Goal: Task Accomplishment & Management: Use online tool/utility

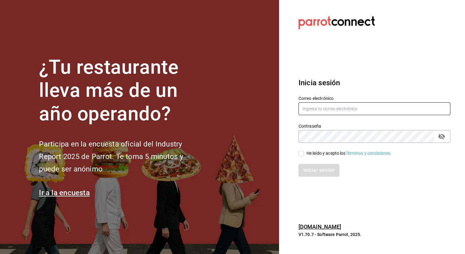
type input "[EMAIL_ADDRESS][PERSON_NAME][DOMAIN_NAME]"
click at [301, 154] on input "He leído y acepto los Términos y condiciones." at bounding box center [300, 153] width 5 height 5
checkbox input "true"
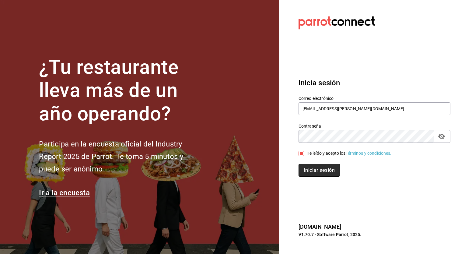
click at [310, 166] on button "Iniciar sesión" at bounding box center [318, 170] width 41 height 13
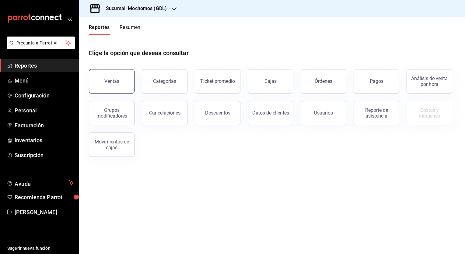
click at [124, 86] on button "Ventas" at bounding box center [112, 81] width 46 height 24
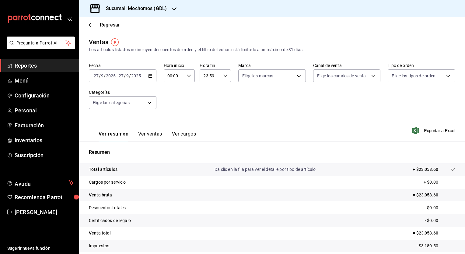
click at [148, 74] on icon "button" at bounding box center [150, 76] width 4 height 4
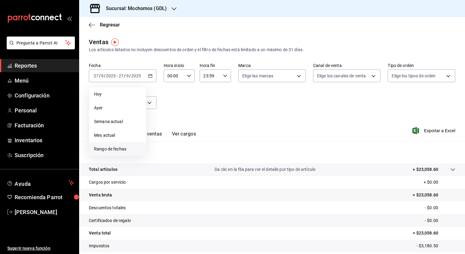
click at [121, 148] on span "Rango de fechas" at bounding box center [117, 149] width 47 height 6
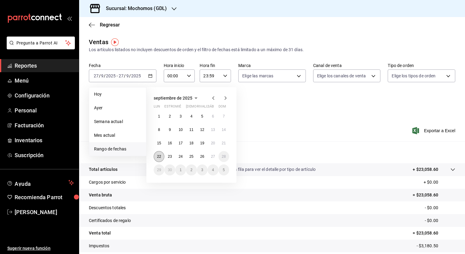
click at [161, 153] on button "22" at bounding box center [159, 156] width 11 height 11
click at [214, 155] on abbr "27" at bounding box center [213, 156] width 4 height 4
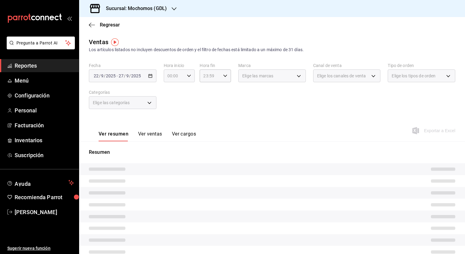
click at [188, 78] on div "00:00 Hora inicio" at bounding box center [179, 75] width 31 height 13
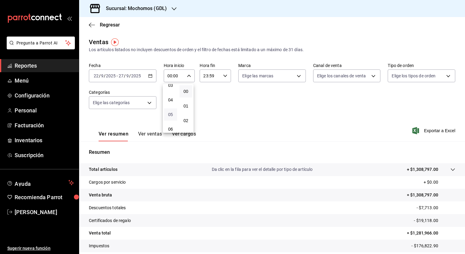
click at [169, 114] on span "05" at bounding box center [171, 114] width 6 height 5
type input "05:00"
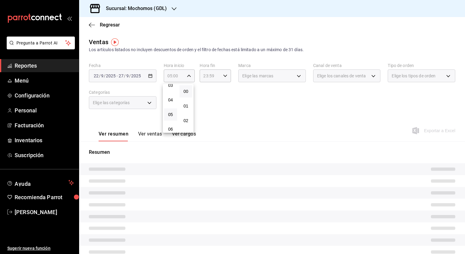
click at [224, 75] on div at bounding box center [232, 127] width 465 height 254
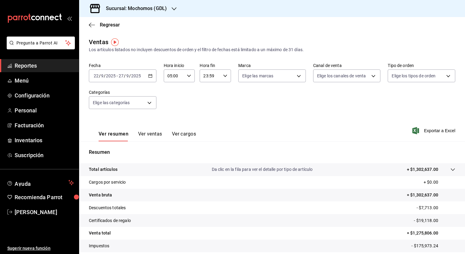
click at [224, 75] on icon "button" at bounding box center [225, 76] width 4 height 4
click at [208, 98] on span "05" at bounding box center [206, 97] width 6 height 5
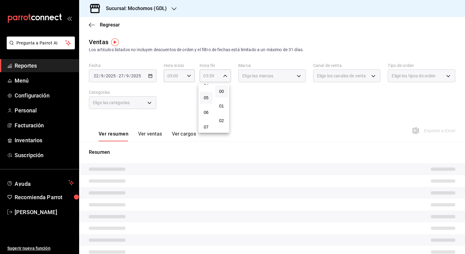
click at [226, 93] on button "00" at bounding box center [221, 91] width 13 height 12
type input "05:00"
click at [296, 75] on div at bounding box center [232, 127] width 465 height 254
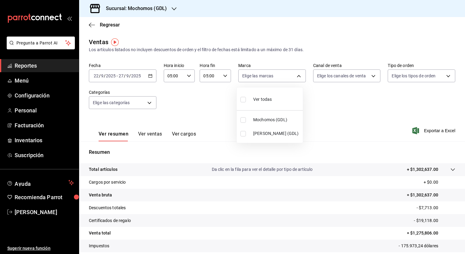
click at [296, 75] on body "Pregunta a Parrot AI Reportes Menú Configuración Personal Facturación Inventari…" at bounding box center [232, 127] width 465 height 254
click at [283, 98] on li "Ver todas" at bounding box center [270, 99] width 66 height 18
type input "36c25d4a-7cb0-456c-a434-e981d54830bc,9cac9703-0c5a-4d8b-addd-5b6b571d65b9"
checkbox input "true"
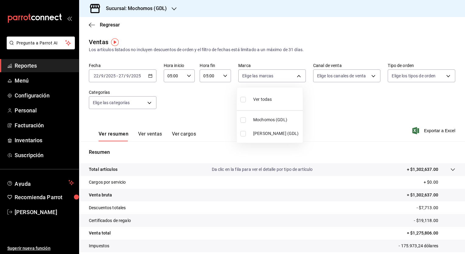
checkbox input "true"
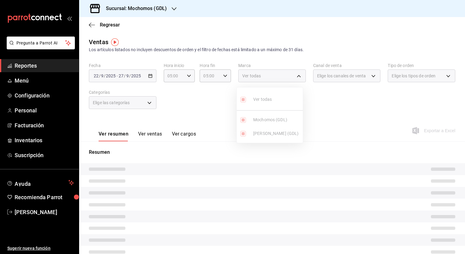
click at [370, 76] on div at bounding box center [232, 127] width 465 height 254
click at [370, 76] on div "Elige los canales de venta" at bounding box center [347, 75] width 68 height 13
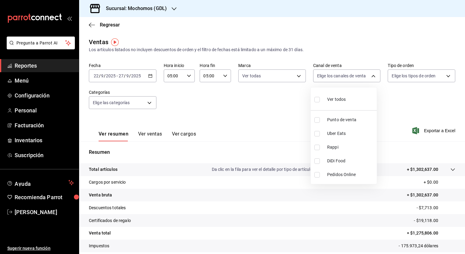
click at [370, 76] on body "Pregunta a Parrot AI Reportes Menú Configuración Personal Facturación Inventari…" at bounding box center [232, 127] width 465 height 254
click at [353, 96] on li "Ver todos" at bounding box center [344, 99] width 66 height 18
type input "PARROT,UBER_EATS,RAPPI,DIDI_FOOD,ONLINE"
checkbox input "true"
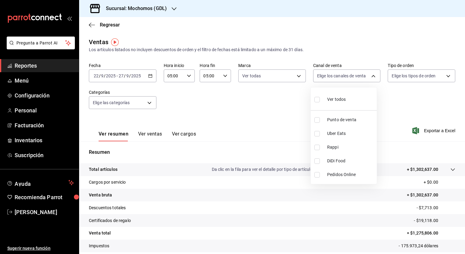
checkbox input "true"
click at [445, 76] on div at bounding box center [232, 127] width 465 height 254
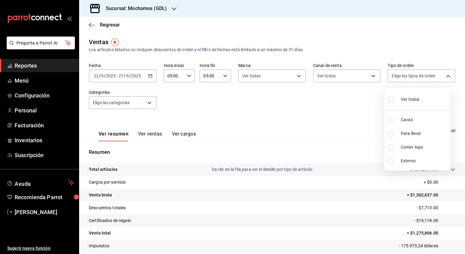
click at [445, 76] on body "Pregunta a Parrot AI Reportes Menú Configuración Personal Facturación Inventari…" at bounding box center [232, 127] width 465 height 254
click at [424, 95] on li "Ver todos" at bounding box center [417, 99] width 66 height 18
type input "c3d0baef-30c0-4718-9d76-caab43e27316,13c4cc4a-99d2-42c0-ba96-c3de8c08c13d,7b791…"
checkbox input "true"
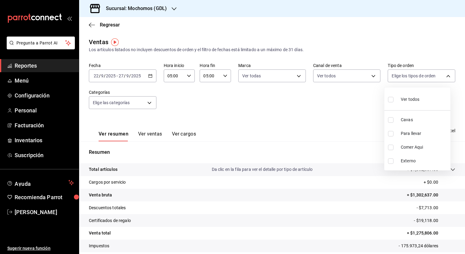
checkbox input "true"
click at [147, 101] on div at bounding box center [232, 127] width 465 height 254
click at [147, 101] on body "Pregunta a Parrot AI Reportes Menú Configuración Personal Facturación Inventari…" at bounding box center [232, 127] width 465 height 254
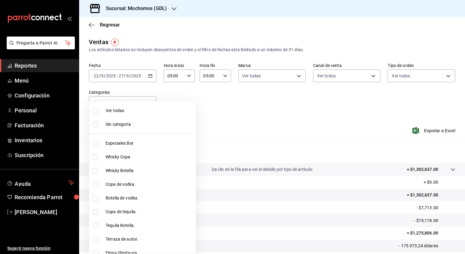
click at [135, 111] on span "Ver todas" at bounding box center [150, 110] width 88 height 6
type input "c0db8a99-aef8-4e9c-862d-72763fc5d605,0e6da5ad-e1ed-4623-8a7f-4db137866549,4ba6e…"
checkbox input "true"
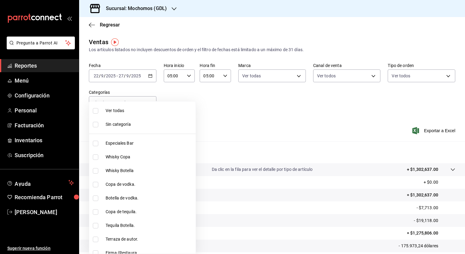
checkbox input "true"
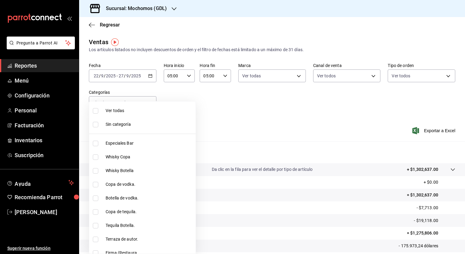
checkbox input "true"
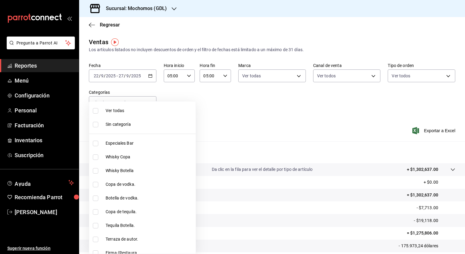
checkbox input "true"
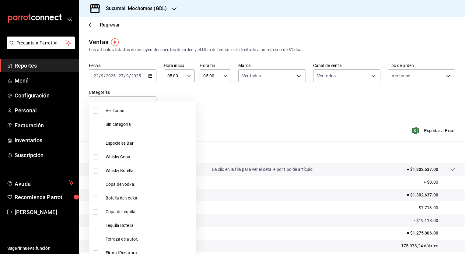
checkbox input "true"
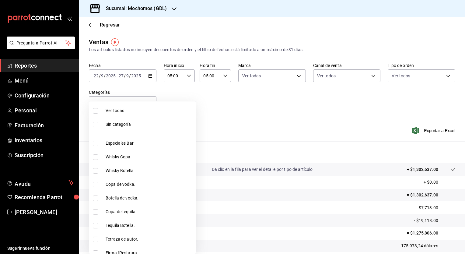
checkbox input "true"
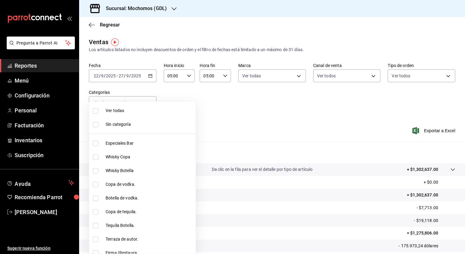
checkbox input "true"
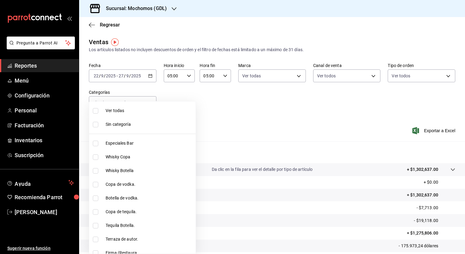
checkbox input "true"
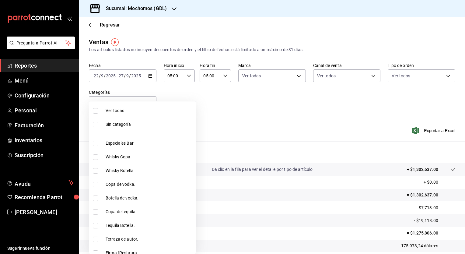
checkbox input "true"
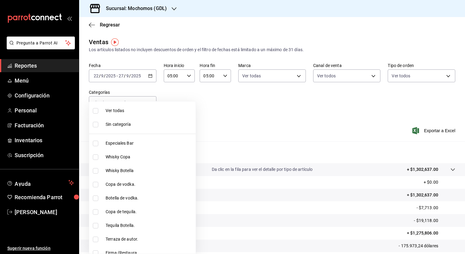
checkbox input "true"
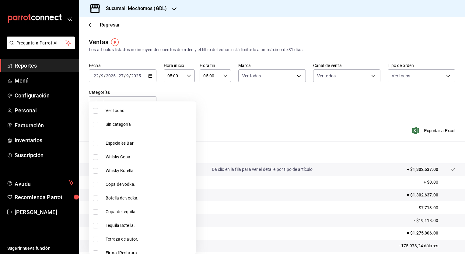
checkbox input "true"
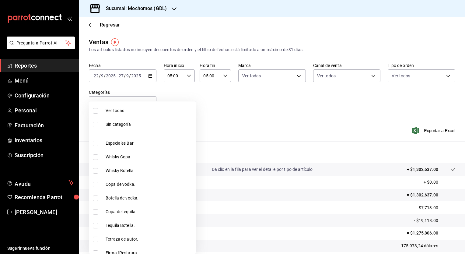
checkbox input "true"
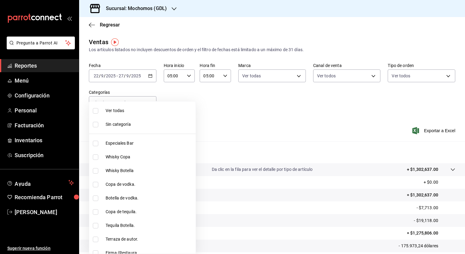
checkbox input "true"
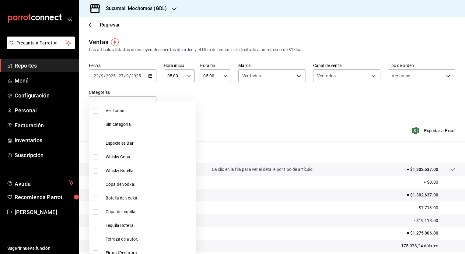
checkbox input "true"
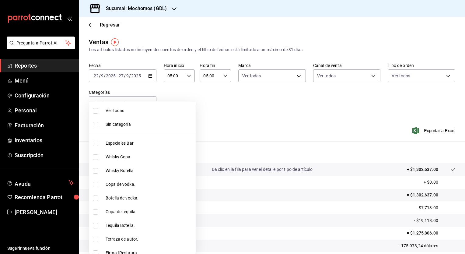
checkbox input "true"
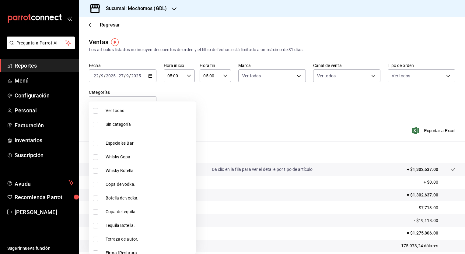
checkbox input "true"
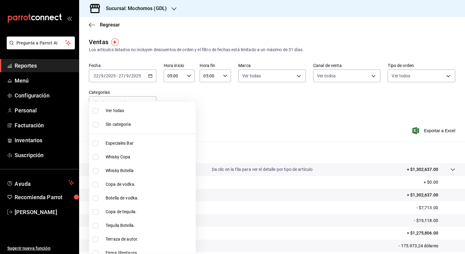
checkbox input "true"
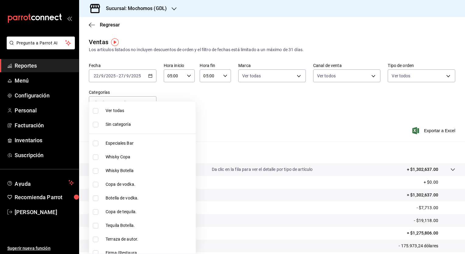
checkbox input "true"
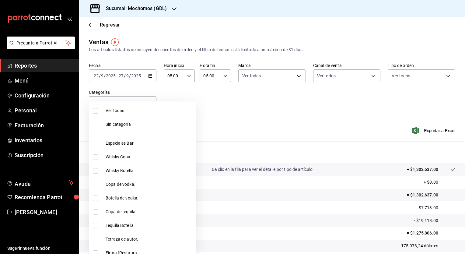
checkbox input "true"
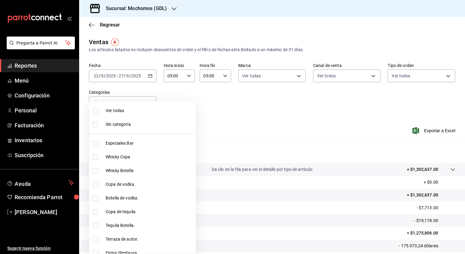
checkbox input "true"
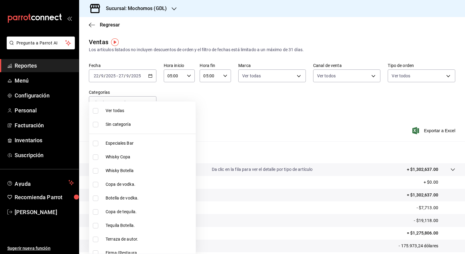
checkbox input "true"
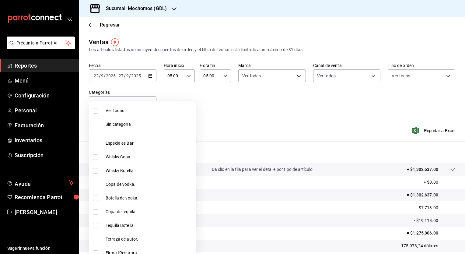
checkbox input "true"
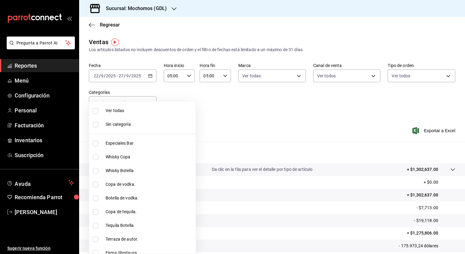
checkbox input "true"
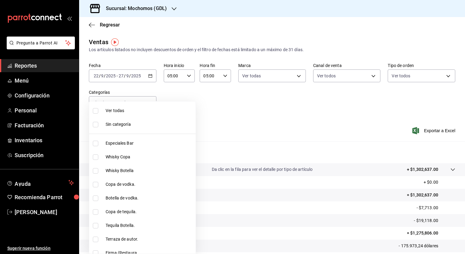
checkbox input "true"
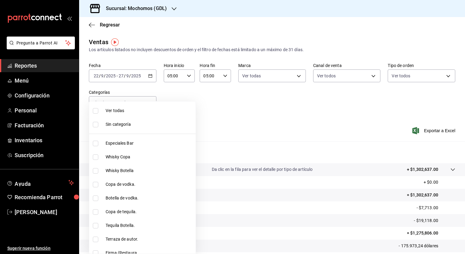
checkbox input "true"
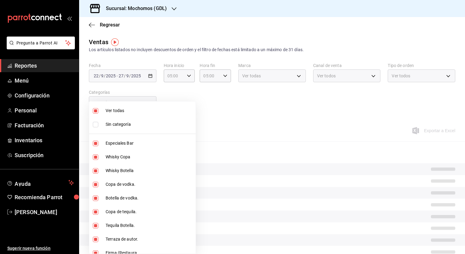
click at [443, 130] on div at bounding box center [232, 127] width 465 height 254
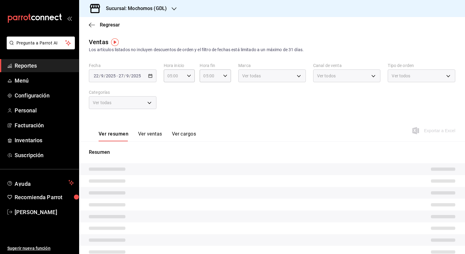
click at [443, 130] on div "Exportar a Excel" at bounding box center [434, 130] width 42 height 7
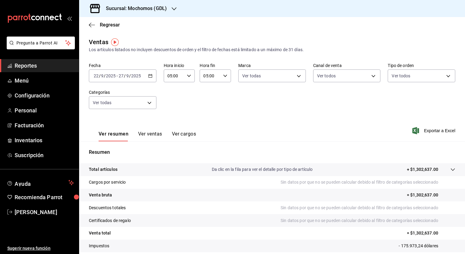
click at [443, 130] on font "Exportar a Excel" at bounding box center [439, 130] width 31 height 5
